Goal: Navigation & Orientation: Find specific page/section

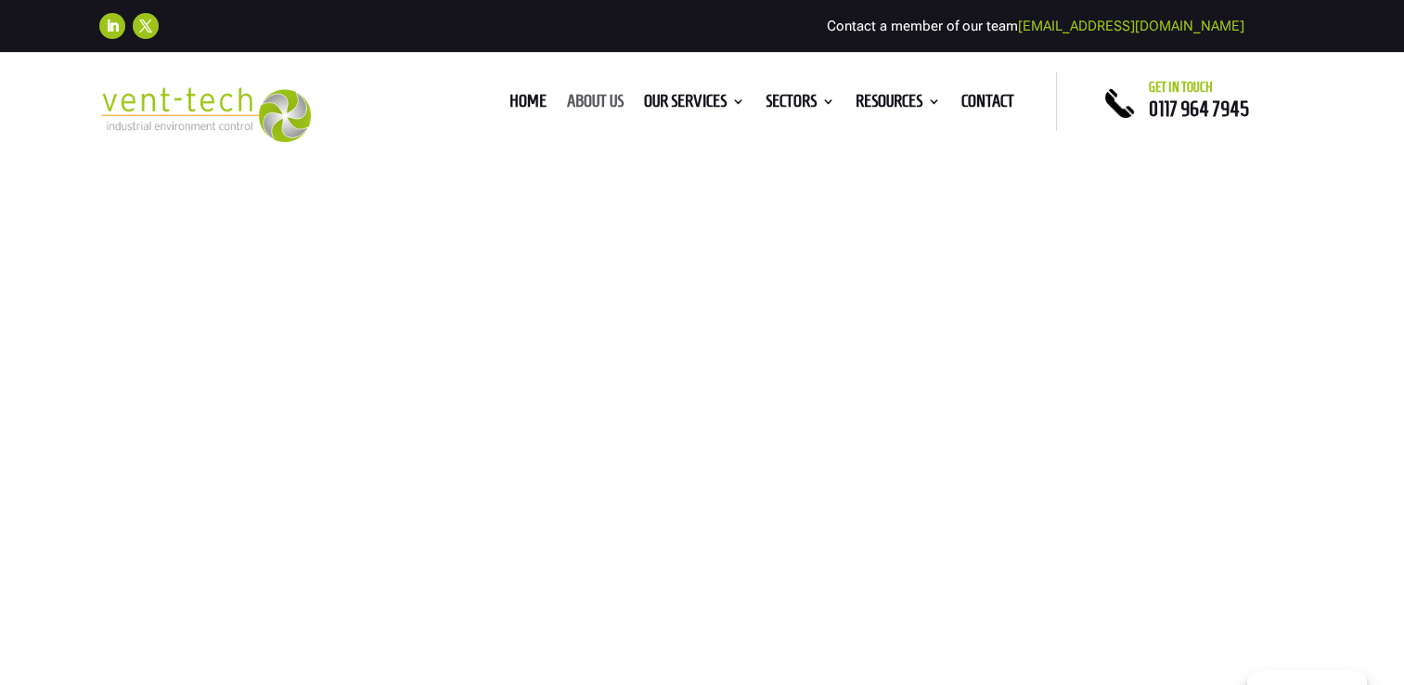
click at [592, 100] on link "About us" at bounding box center [595, 105] width 57 height 20
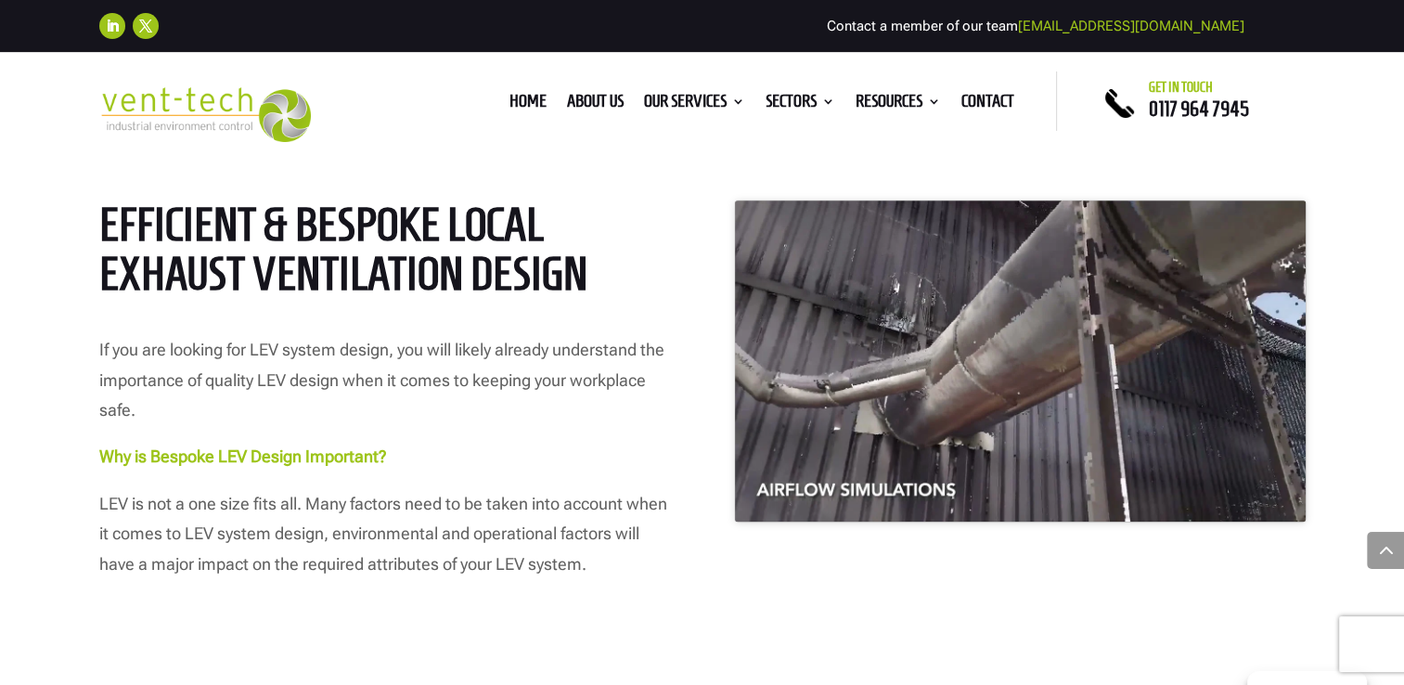
scroll to position [1113, 0]
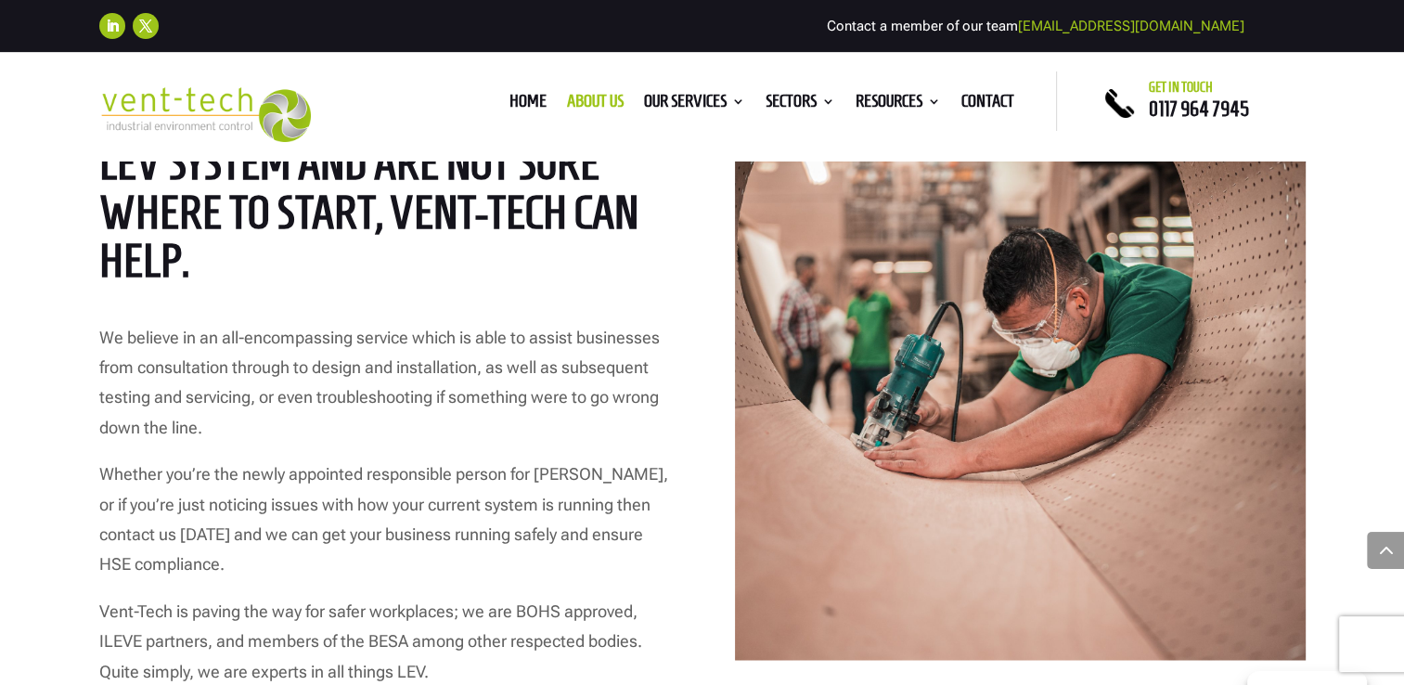
scroll to position [2690, 0]
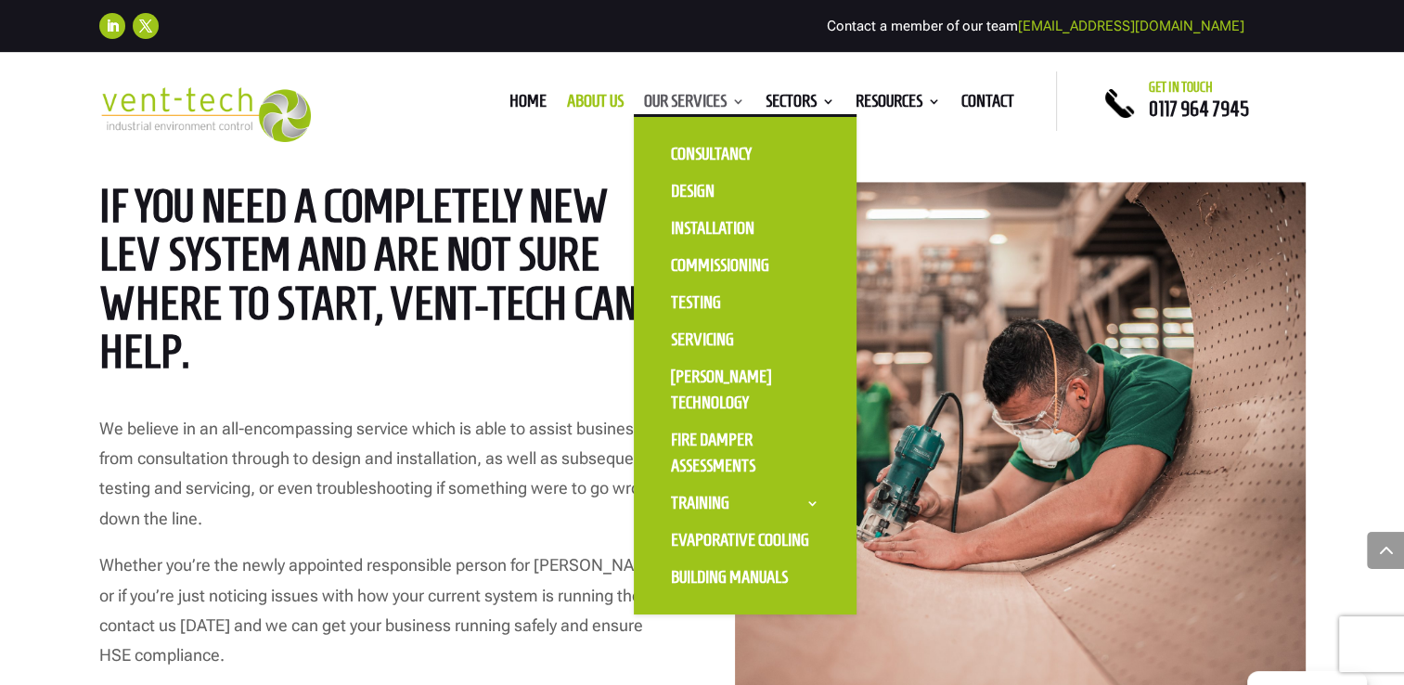
click at [679, 99] on link "Our Services" at bounding box center [694, 105] width 101 height 20
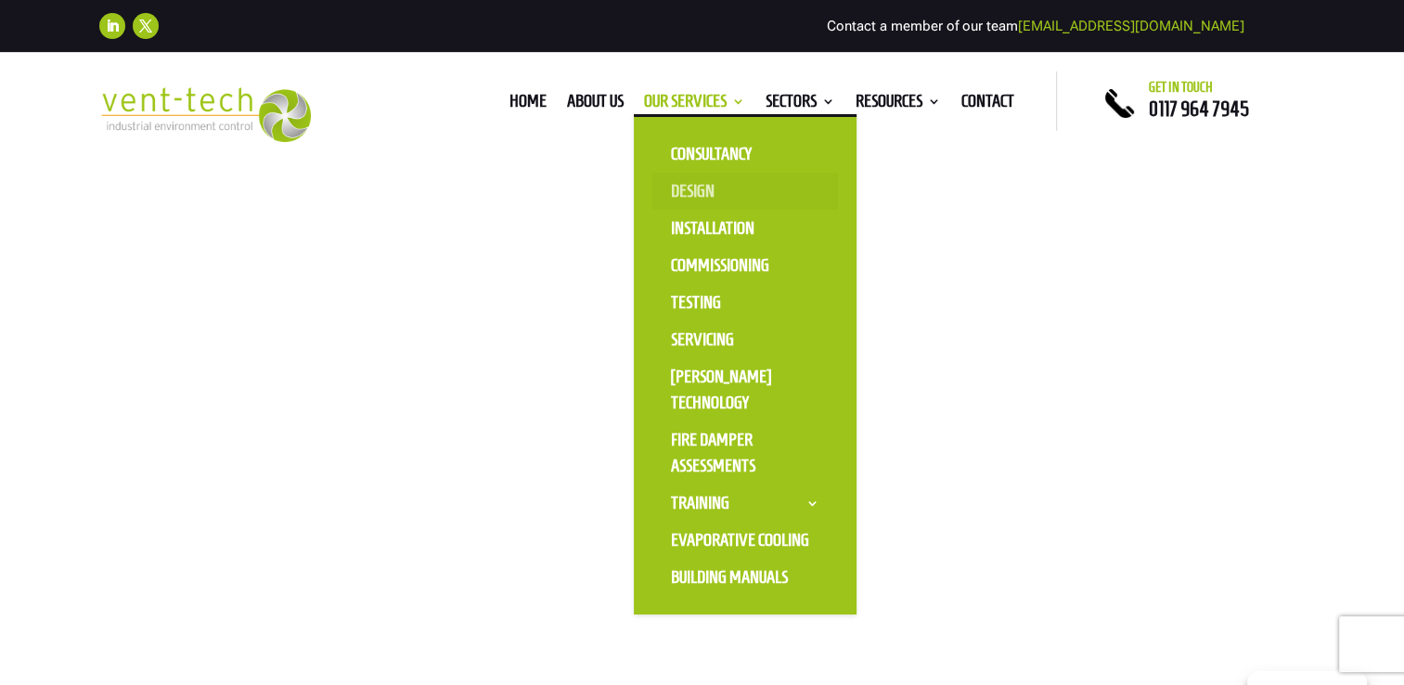
click at [682, 185] on link "Design" at bounding box center [745, 191] width 186 height 37
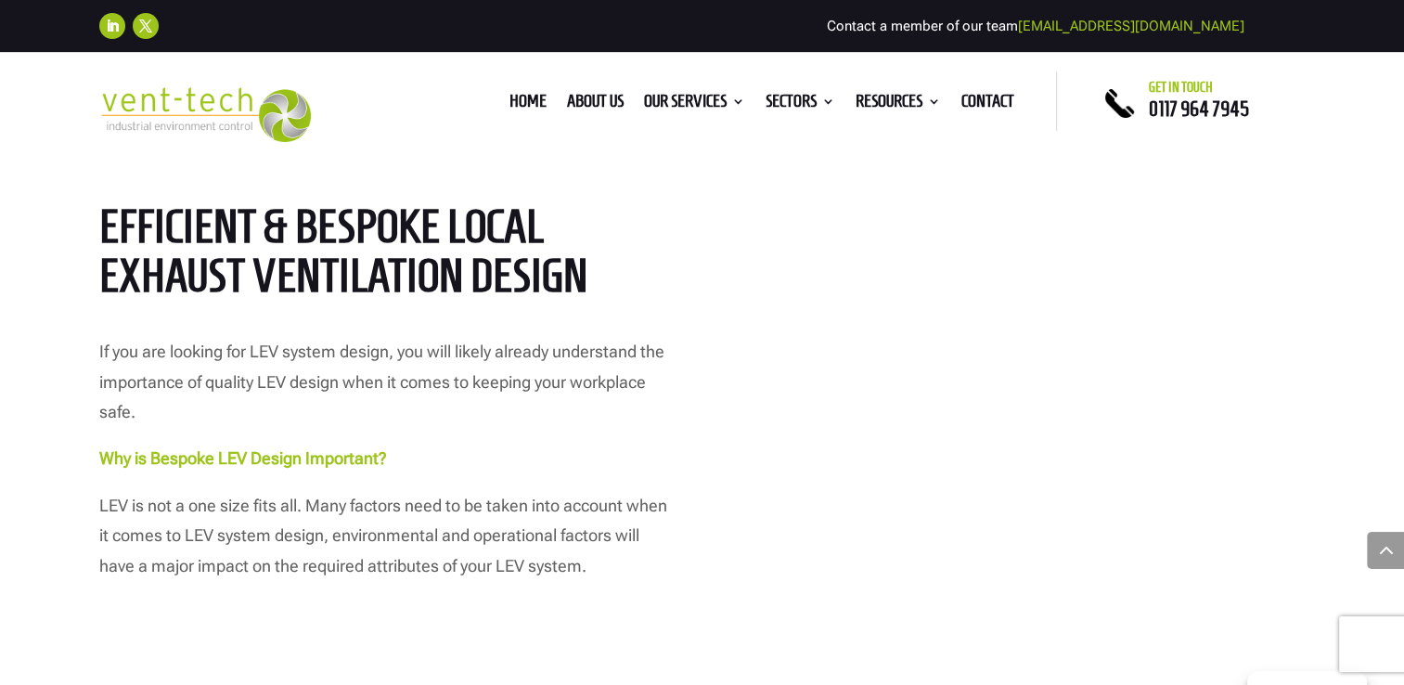
scroll to position [835, 0]
